Goal: Navigation & Orientation: Find specific page/section

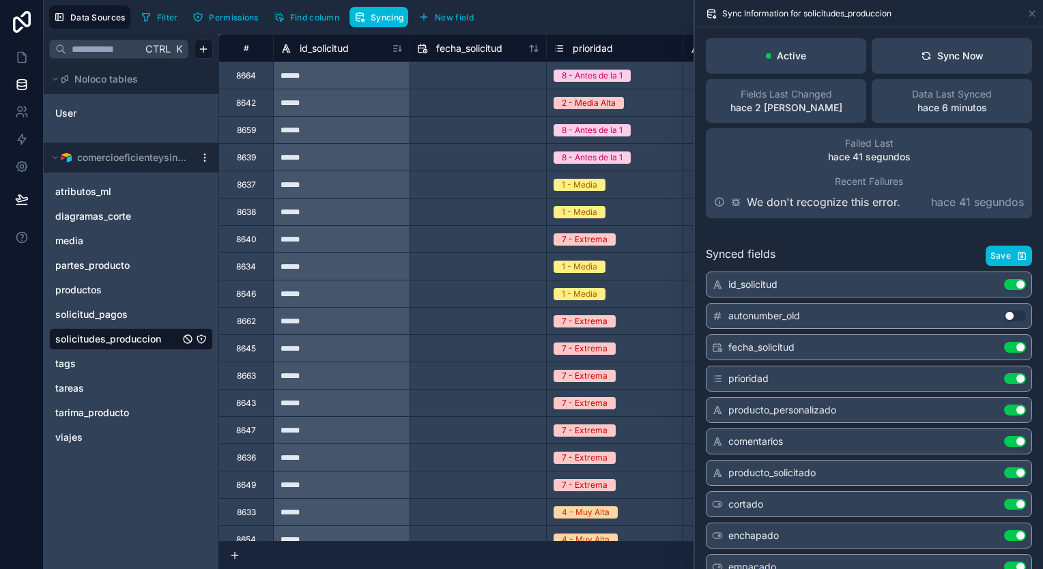
click at [398, 47] on icon at bounding box center [397, 48] width 11 height 11
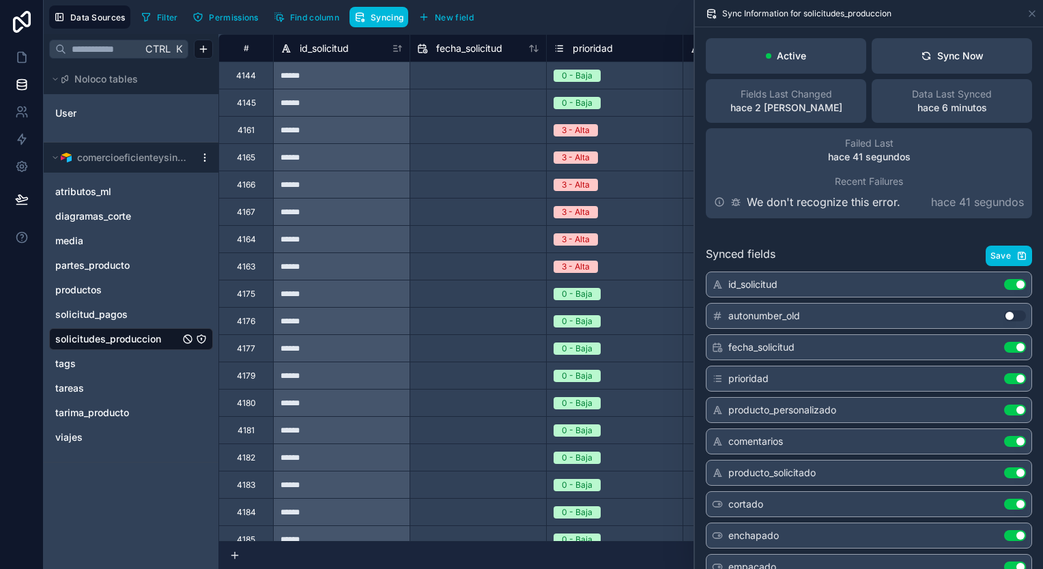
click at [394, 47] on icon at bounding box center [397, 48] width 11 height 11
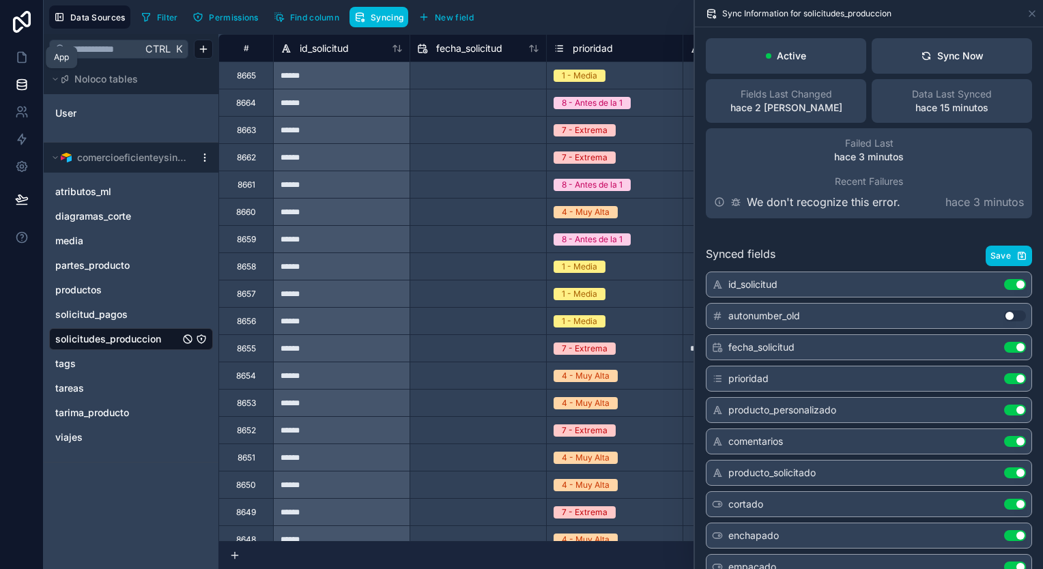
click at [29, 46] on link at bounding box center [21, 57] width 43 height 27
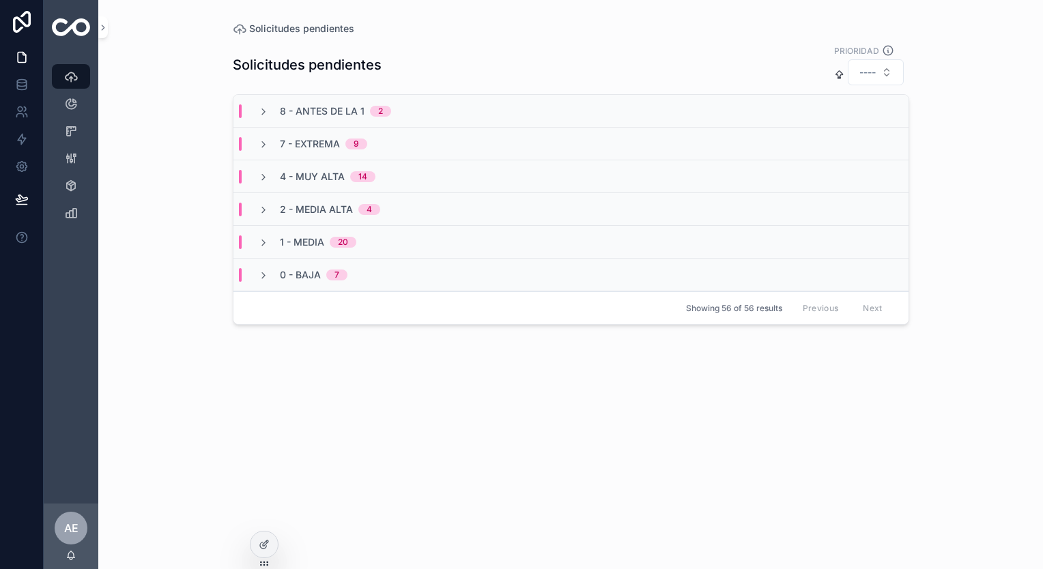
click at [259, 115] on icon "scrollable content" at bounding box center [263, 111] width 11 height 11
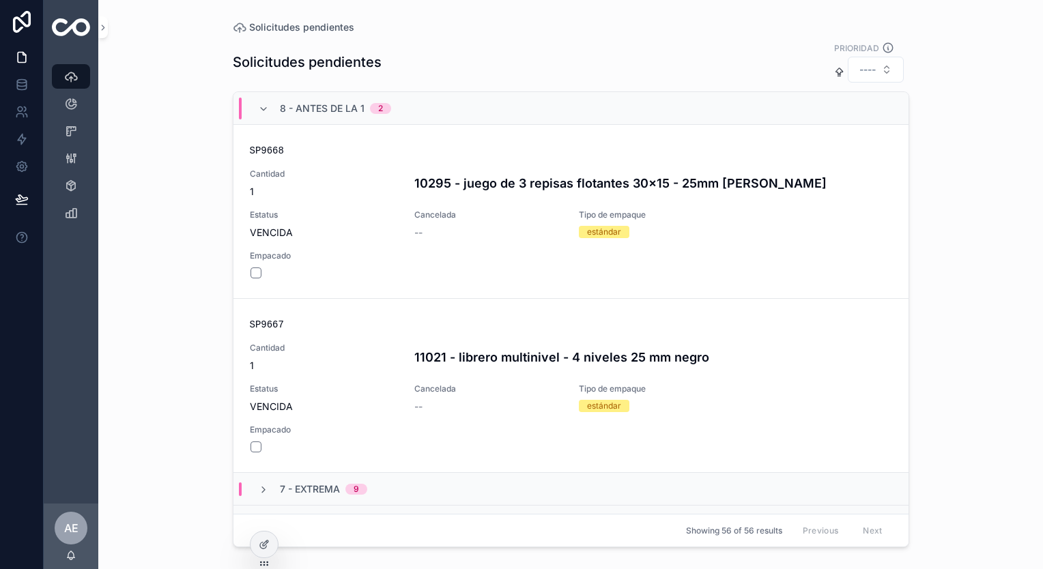
click at [258, 109] on icon "scrollable content" at bounding box center [263, 109] width 11 height 11
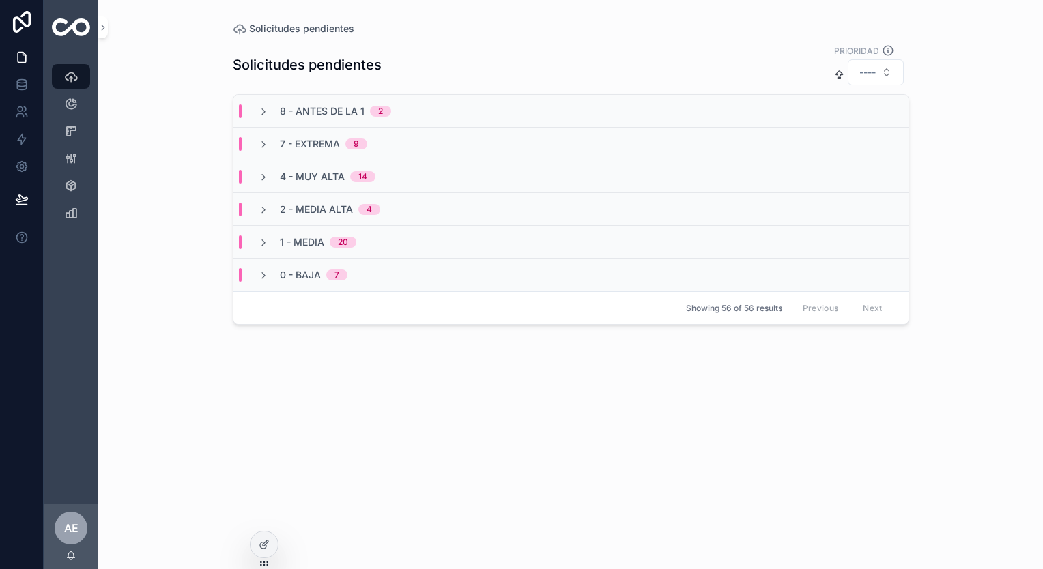
click at [265, 139] on icon "scrollable content" at bounding box center [263, 144] width 11 height 11
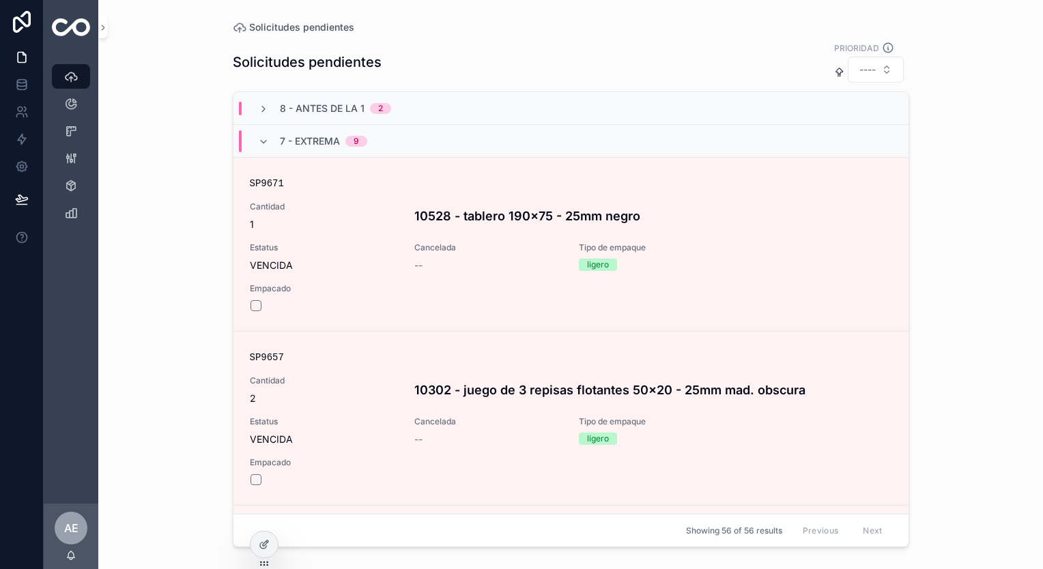
click at [264, 141] on icon "scrollable content" at bounding box center [263, 141] width 11 height 11
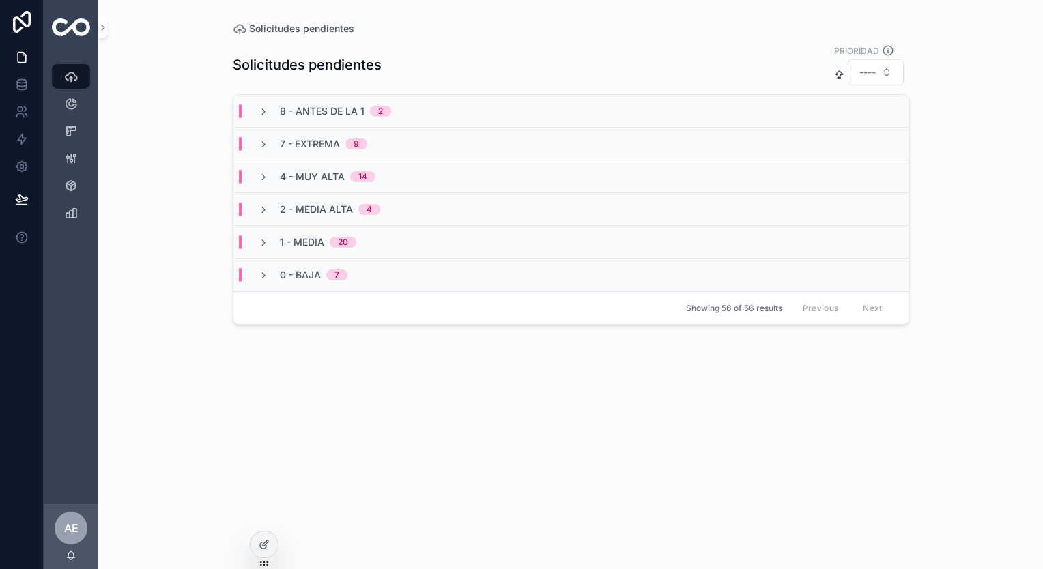
click at [259, 175] on icon "scrollable content" at bounding box center [263, 177] width 11 height 11
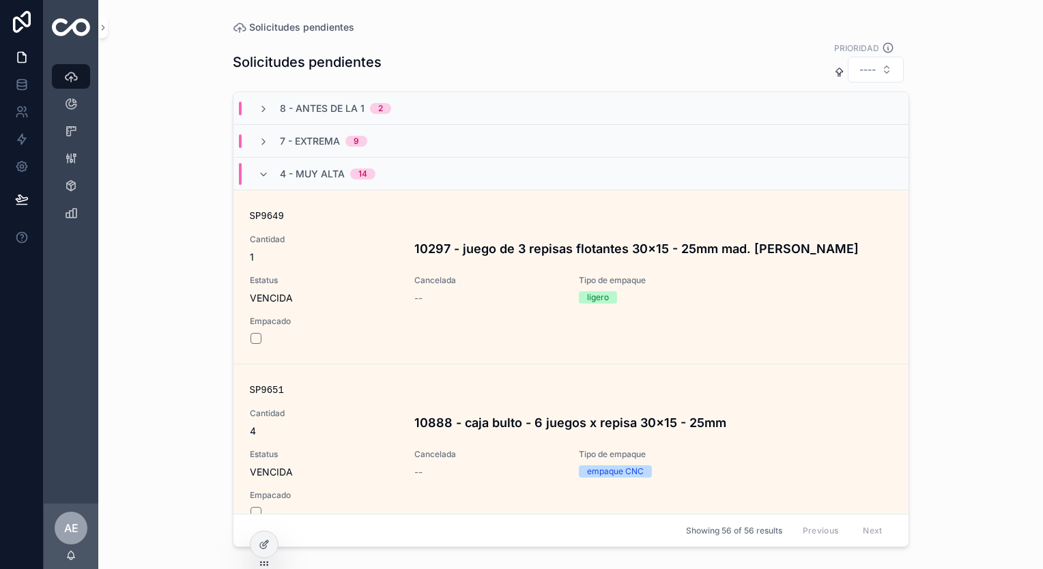
click at [259, 175] on icon "scrollable content" at bounding box center [263, 174] width 11 height 11
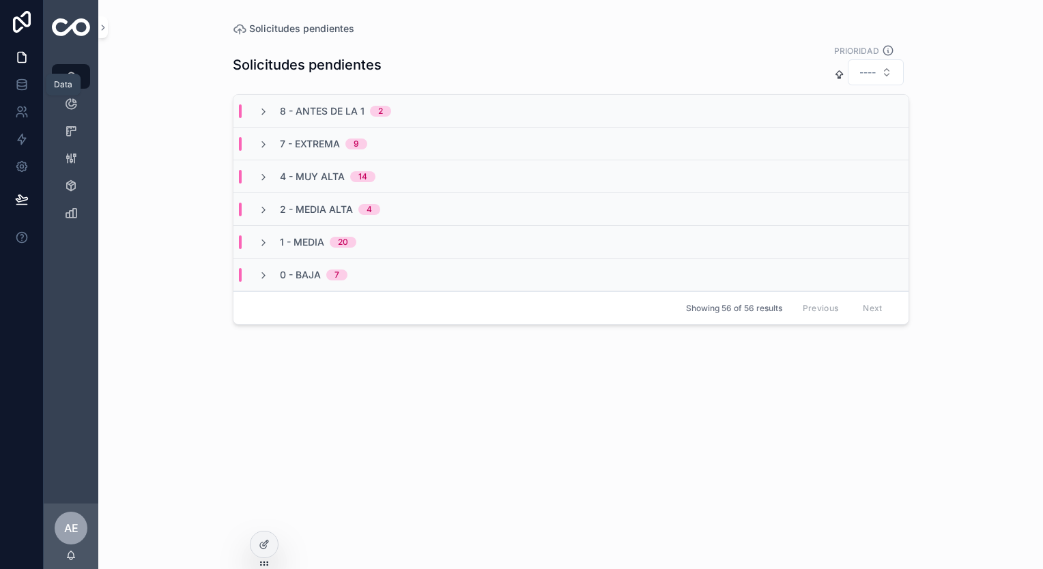
click at [23, 86] on icon at bounding box center [21, 83] width 9 height 5
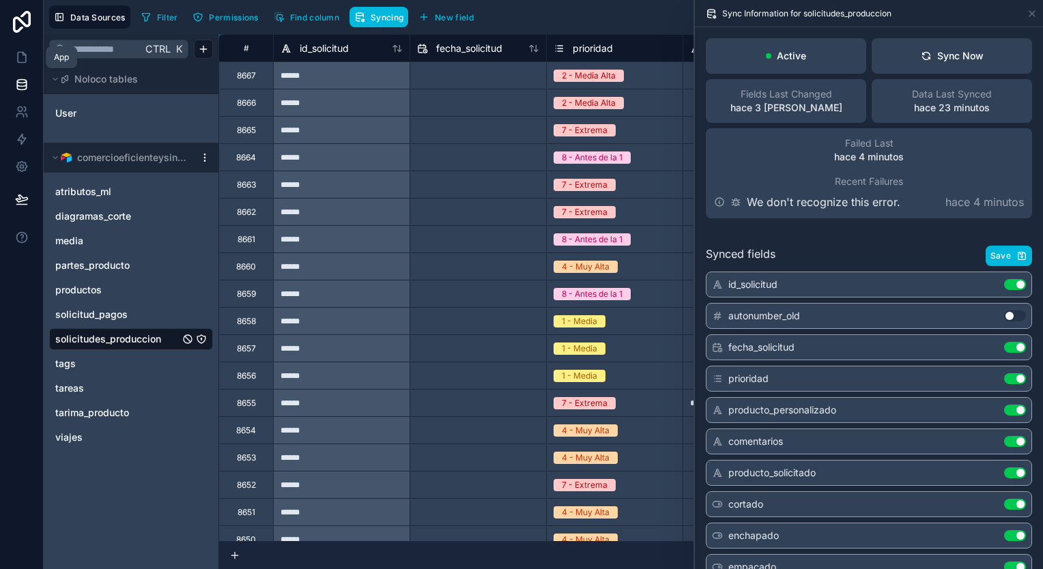
click at [17, 51] on icon at bounding box center [22, 57] width 14 height 14
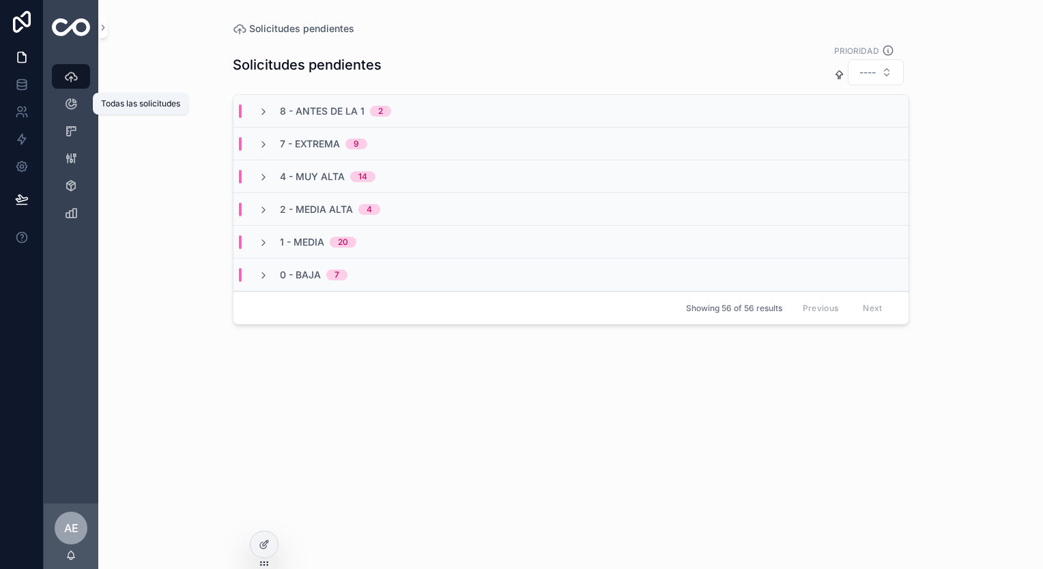
click at [74, 93] on div "Todas las solicitudes" at bounding box center [71, 104] width 22 height 22
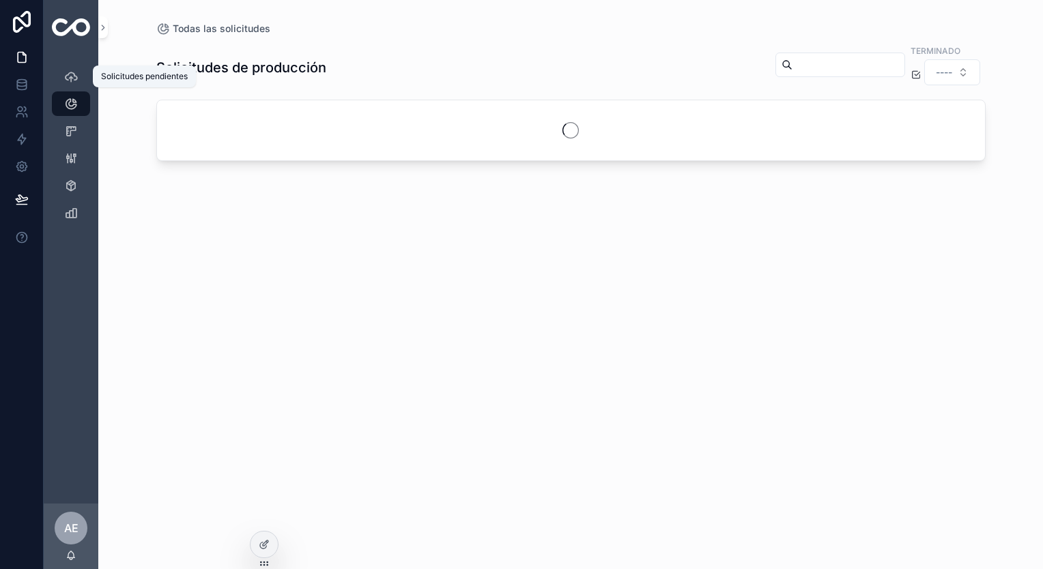
click at [76, 85] on div "Solicitudes pendientes 56" at bounding box center [71, 77] width 22 height 22
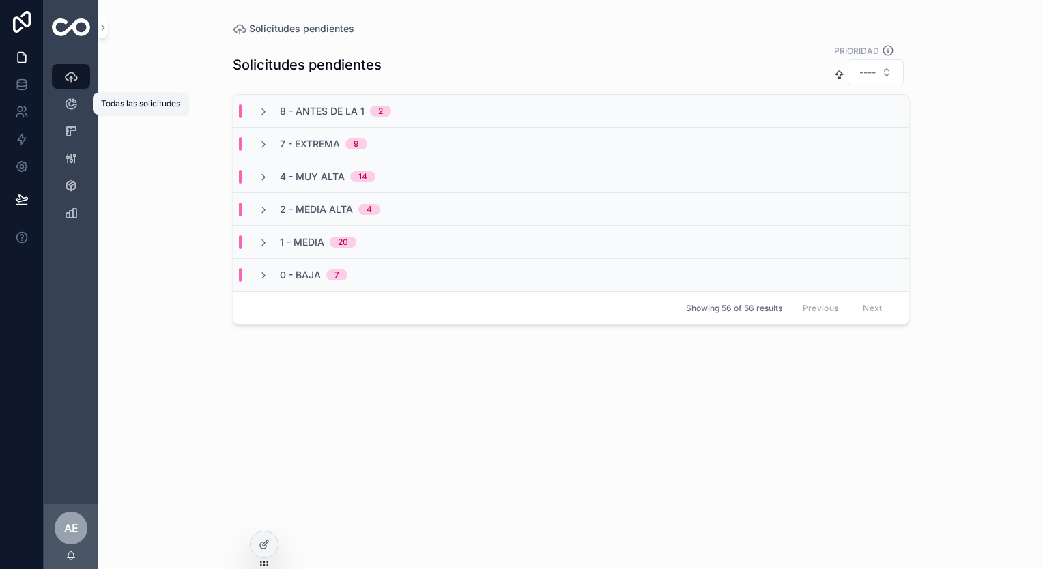
click at [75, 108] on icon "scrollable content" at bounding box center [71, 104] width 14 height 14
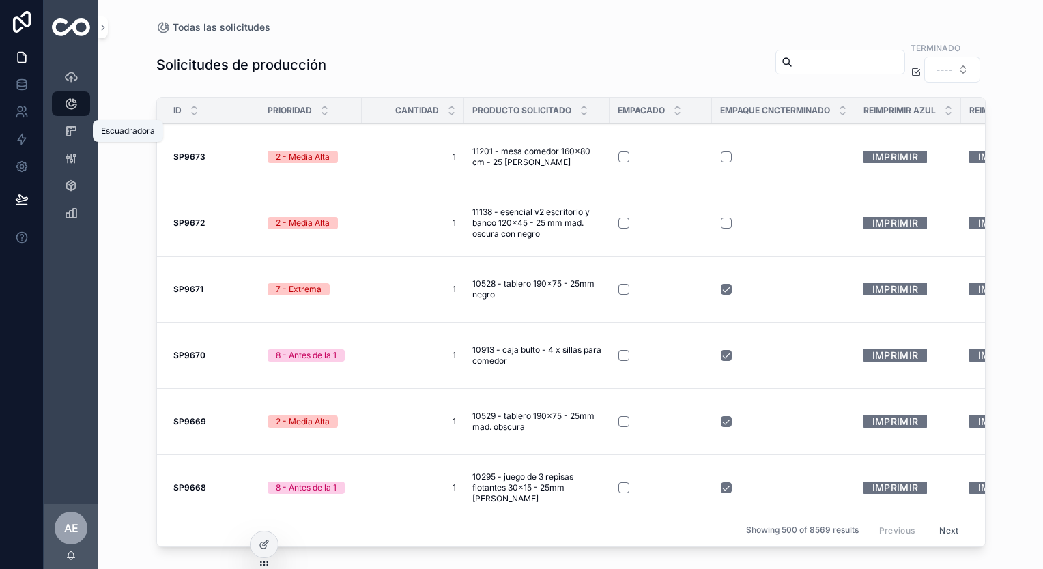
click at [76, 133] on icon "scrollable content" at bounding box center [71, 131] width 14 height 14
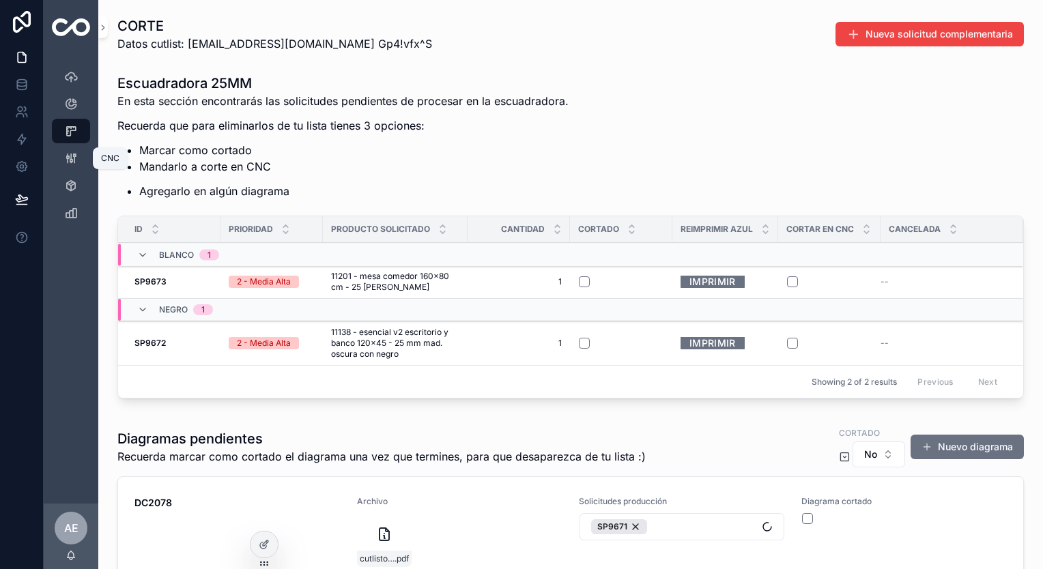
click at [76, 157] on icon "scrollable content" at bounding box center [71, 158] width 14 height 14
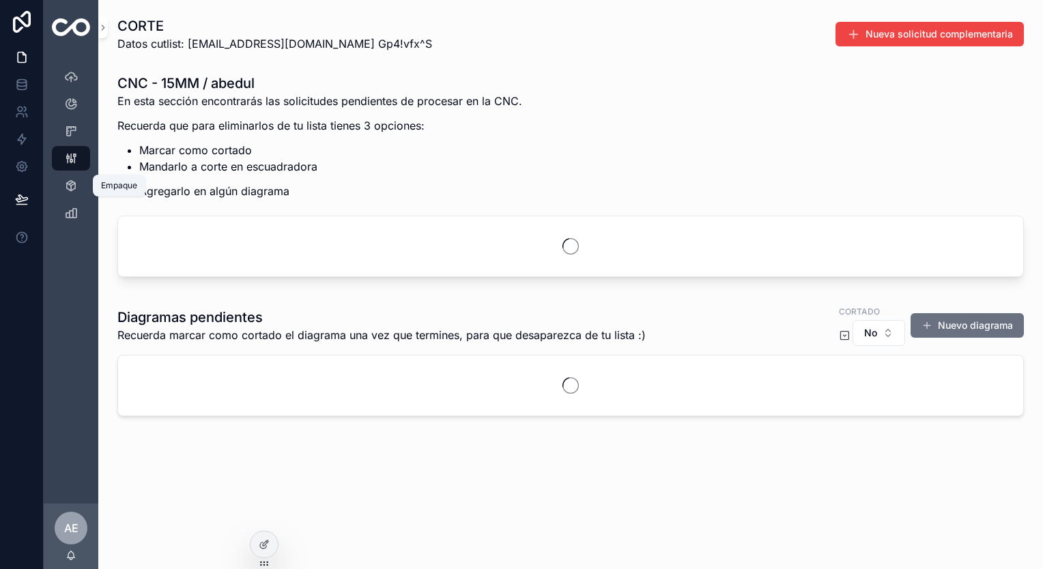
click at [80, 176] on div "Empaque" at bounding box center [71, 186] width 22 height 22
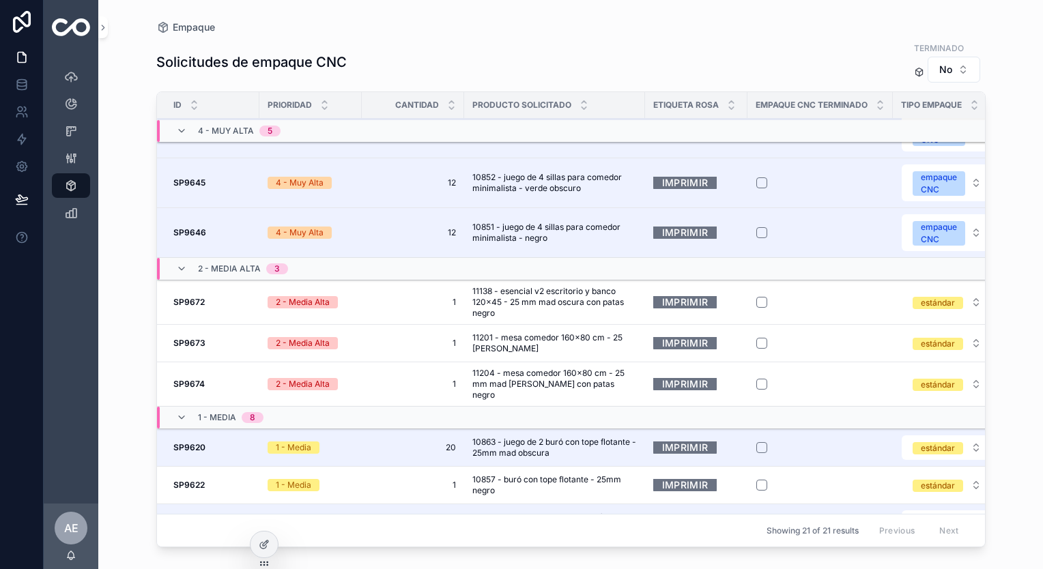
scroll to position [409, 0]
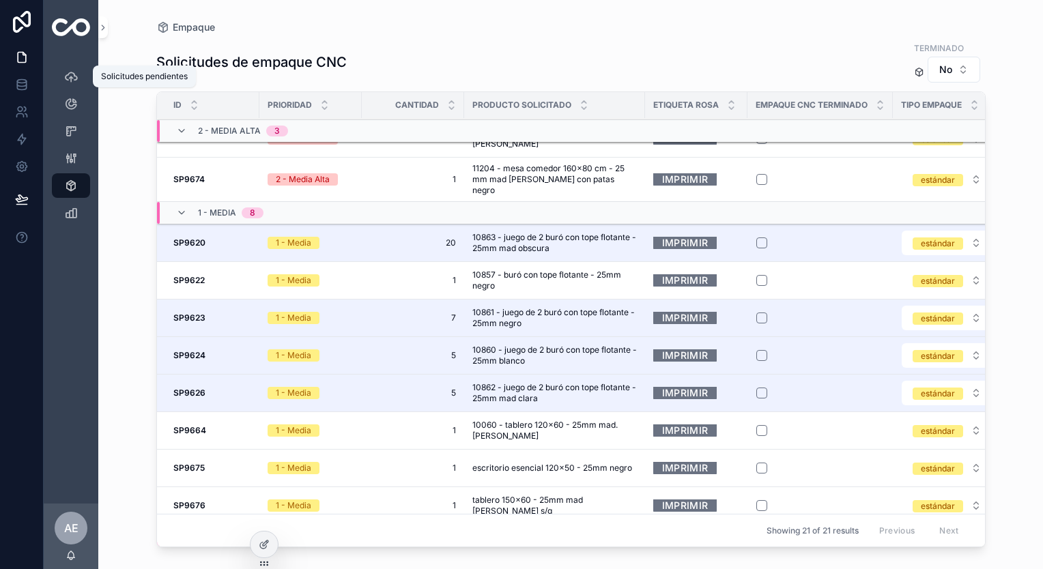
click at [68, 78] on icon "scrollable content" at bounding box center [71, 77] width 14 height 14
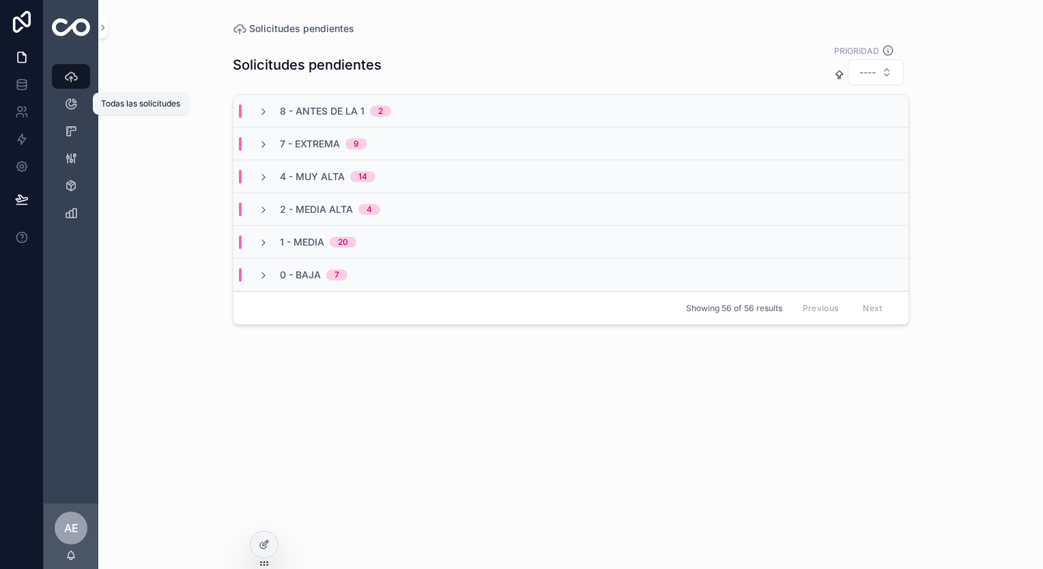
click at [71, 108] on icon "scrollable content" at bounding box center [71, 104] width 14 height 14
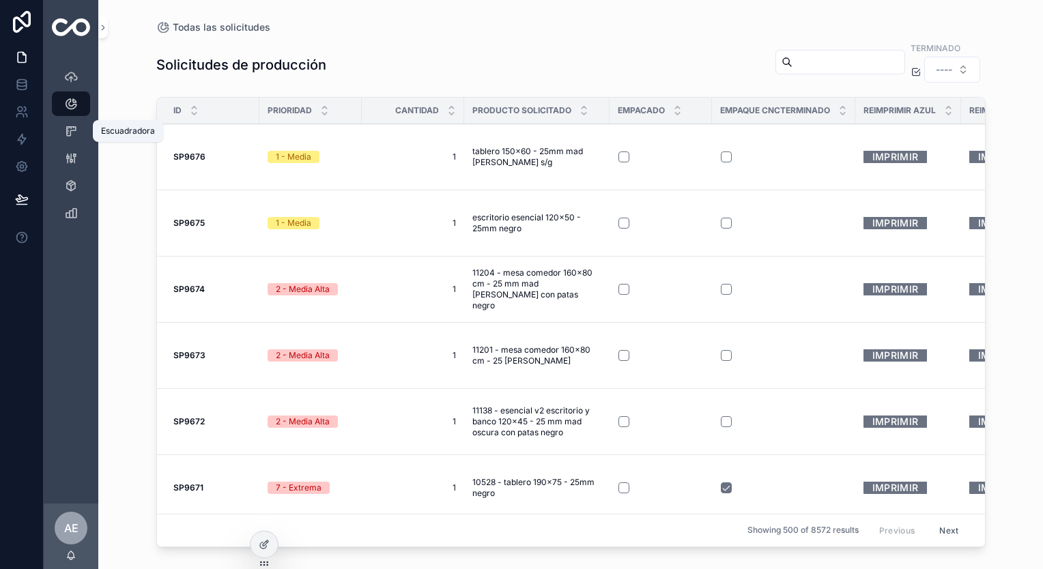
click at [72, 124] on icon "scrollable content" at bounding box center [71, 131] width 14 height 14
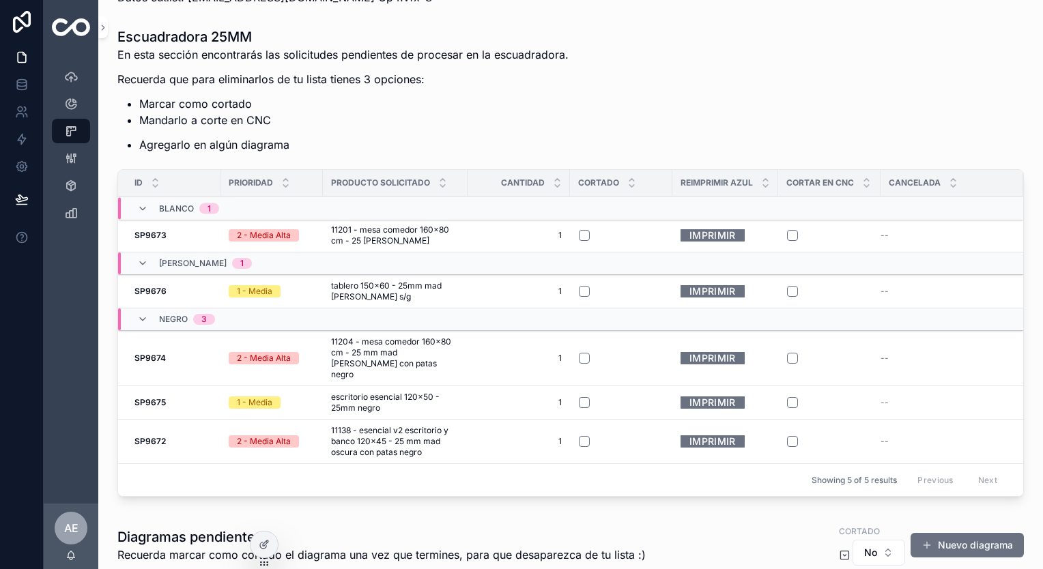
scroll to position [68, 0]
